Goal: Find specific page/section: Find specific page/section

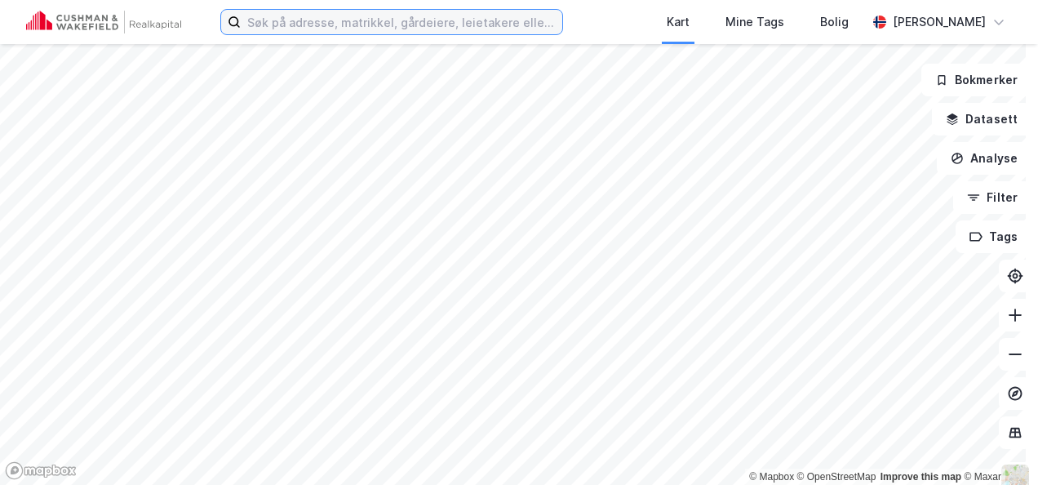
click at [298, 24] on input at bounding box center [402, 22] width 322 height 24
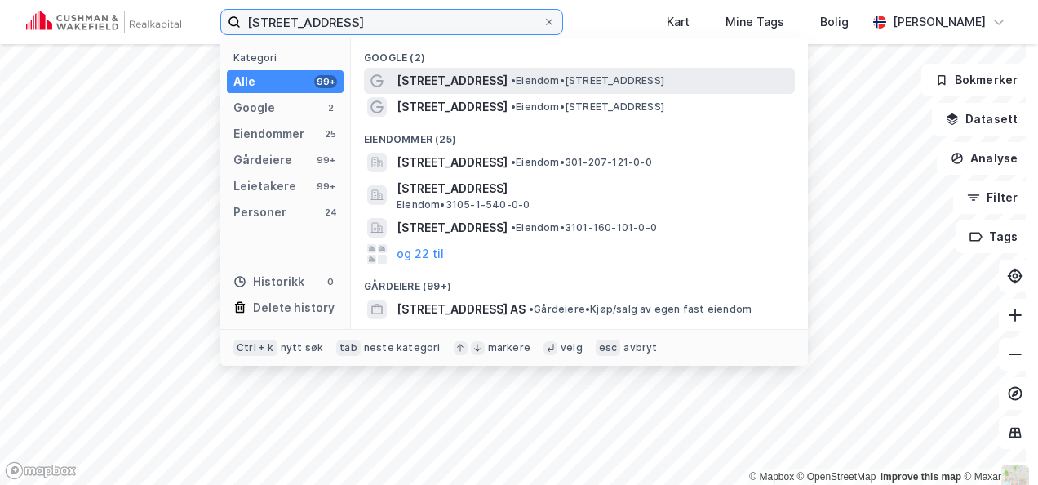
type input "[STREET_ADDRESS]"
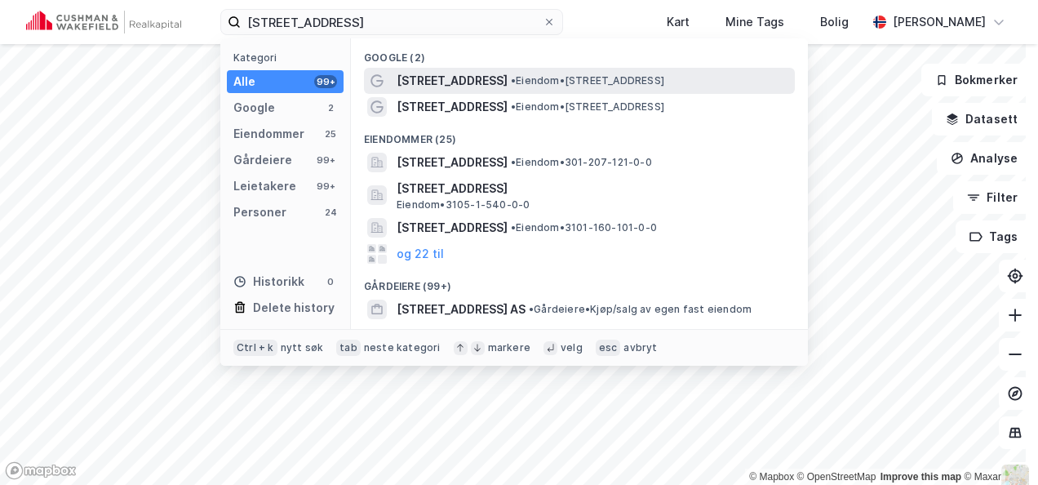
click at [484, 91] on div "[STREET_ADDRESS] • Eiendom • [STREET_ADDRESS]" at bounding box center [579, 81] width 431 height 26
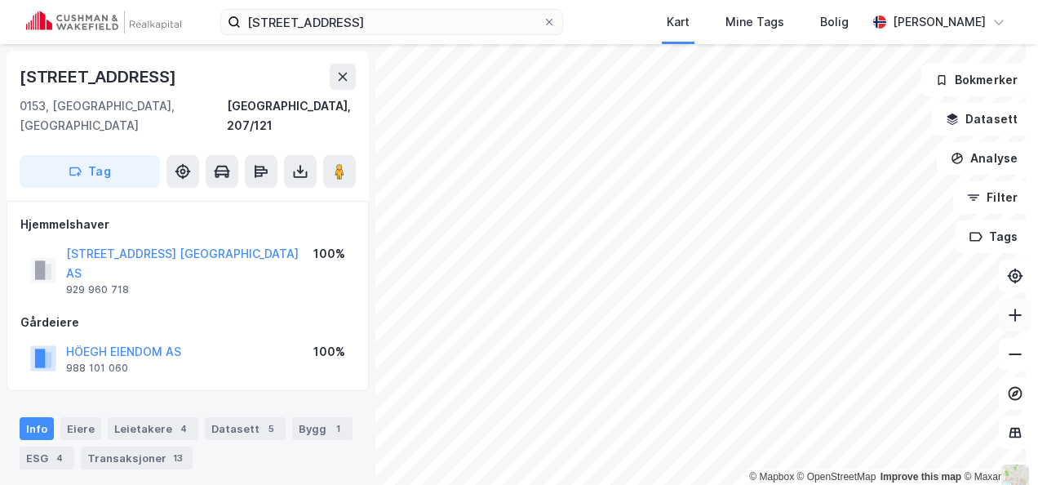
click at [1009, 309] on button at bounding box center [1015, 315] width 33 height 33
click at [1003, 361] on button at bounding box center [1015, 354] width 33 height 33
click at [1007, 361] on icon at bounding box center [1015, 354] width 16 height 16
click at [1015, 313] on icon at bounding box center [1016, 315] width 2 height 13
